Goal: Information Seeking & Learning: Check status

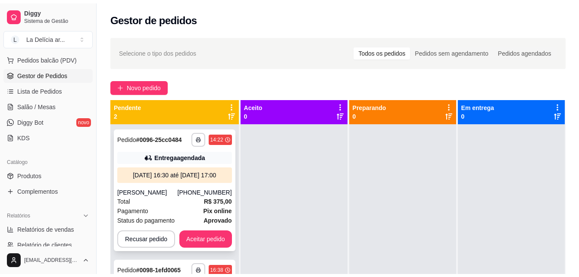
scroll to position [216, 0]
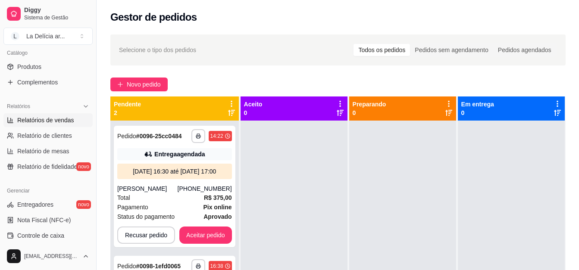
click at [59, 117] on span "Relatórios de vendas" at bounding box center [45, 120] width 57 height 9
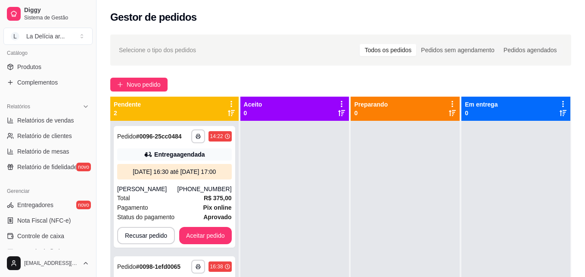
select select "ALL"
select select "0"
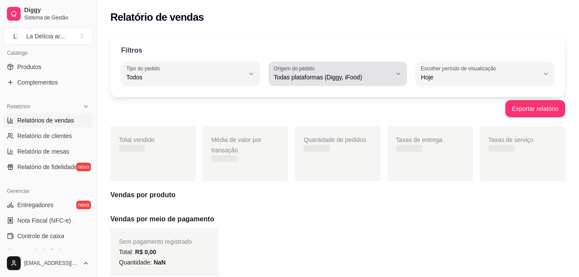
click at [311, 76] on span "Todas plataformas (Diggy, iFood)" at bounding box center [333, 77] width 118 height 9
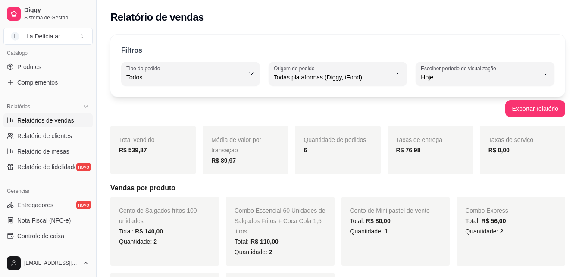
click at [295, 109] on span "Diggy" at bounding box center [334, 112] width 112 height 8
type input "DIGGY"
select select "DIGGY"
